Goal: Information Seeking & Learning: Learn about a topic

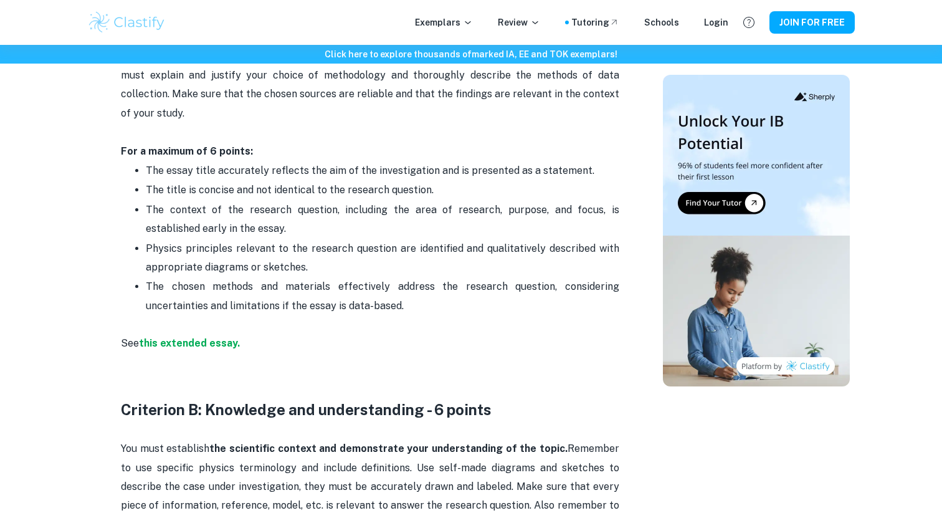
scroll to position [722, 0]
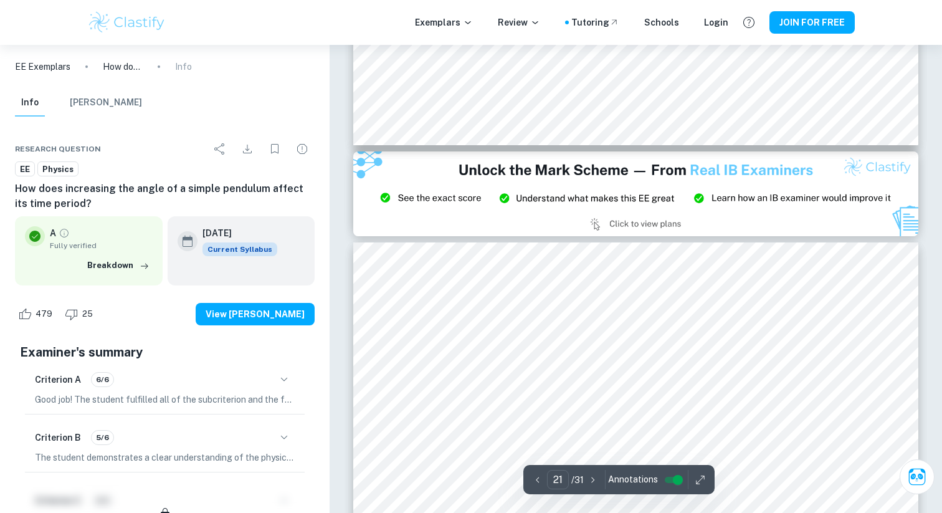
scroll to position [15393, 0]
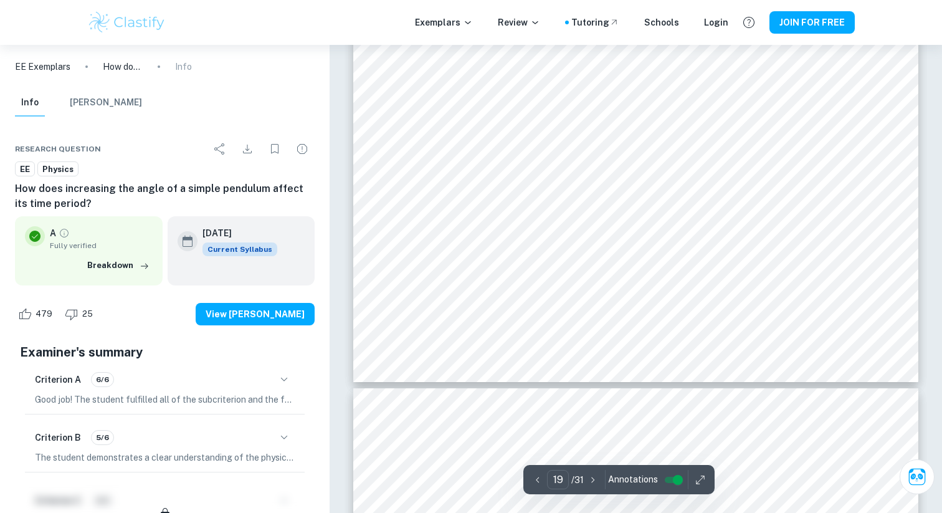
type input "20"
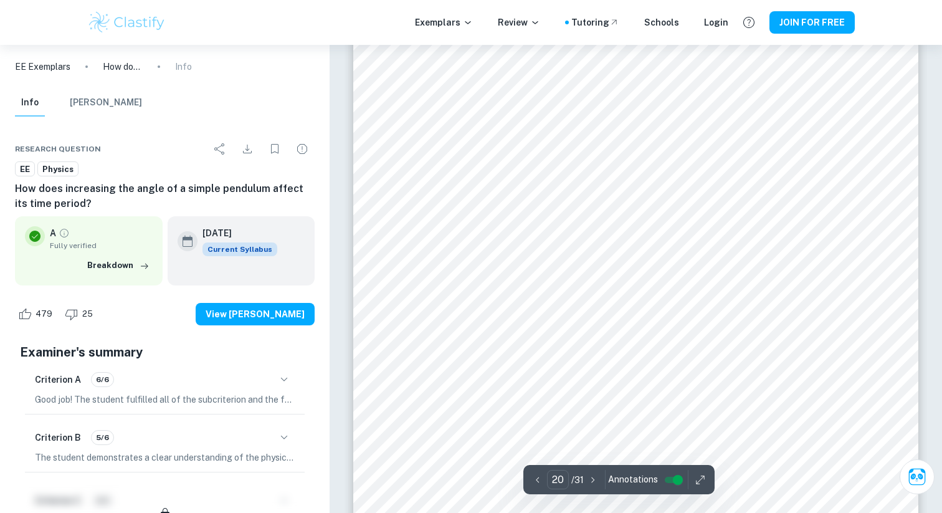
scroll to position [14424, 0]
